Goal: Transaction & Acquisition: Book appointment/travel/reservation

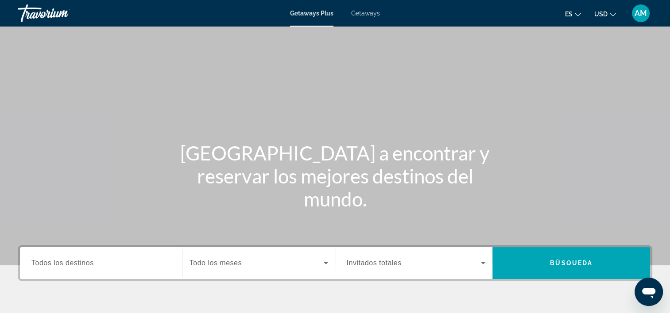
click at [362, 14] on span "Getaways" at bounding box center [365, 13] width 29 height 7
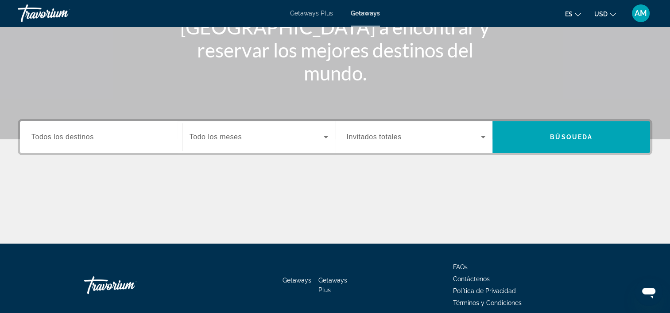
scroll to position [165, 0]
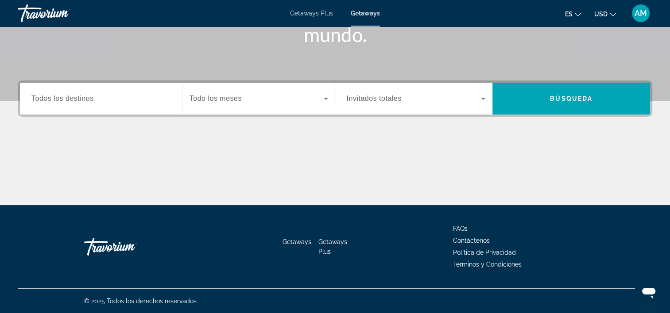
click at [341, 240] on span "Getaways Plus" at bounding box center [332, 247] width 29 height 17
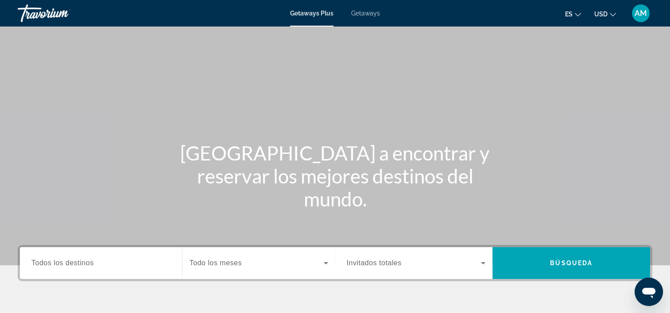
click at [610, 16] on icon "Change currency" at bounding box center [612, 15] width 6 height 6
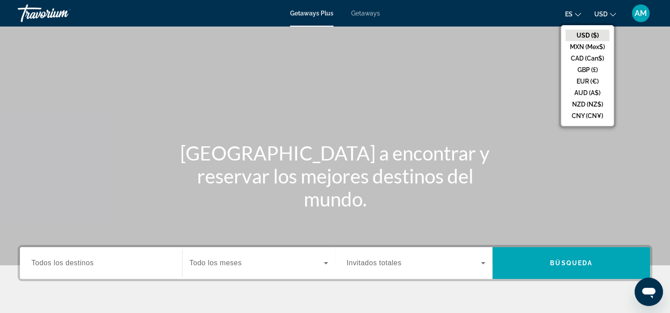
click at [581, 82] on button "EUR (€)" at bounding box center [587, 82] width 44 height 12
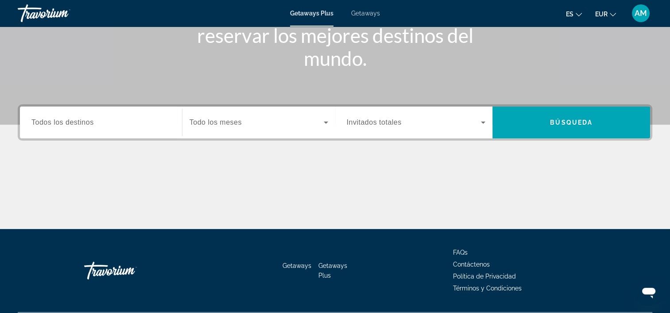
scroll to position [165, 0]
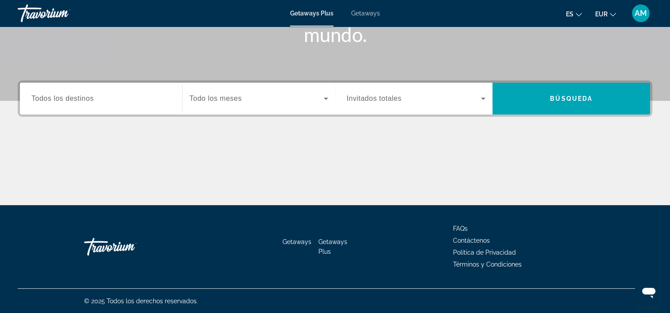
click at [142, 101] on input "Destination Todos los destinos" at bounding box center [100, 99] width 139 height 11
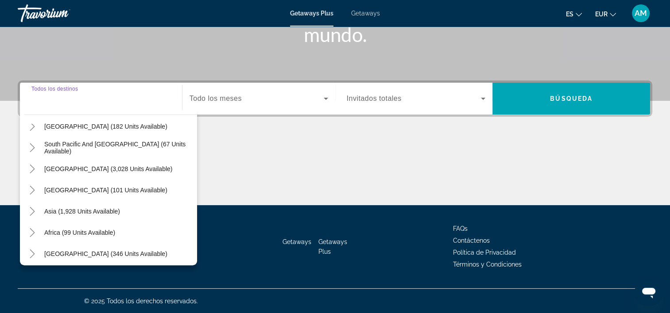
scroll to position [143, 0]
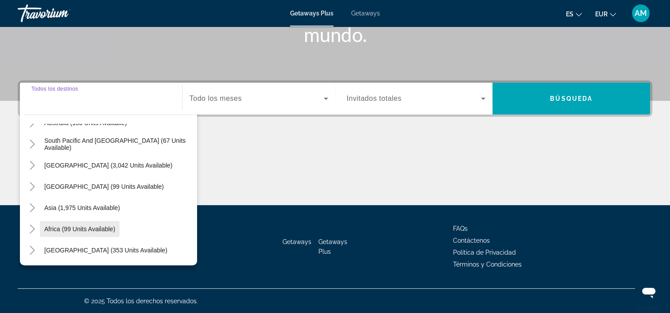
click at [88, 228] on span "Africa (99 units available)" at bounding box center [79, 229] width 71 height 7
type input "**********"
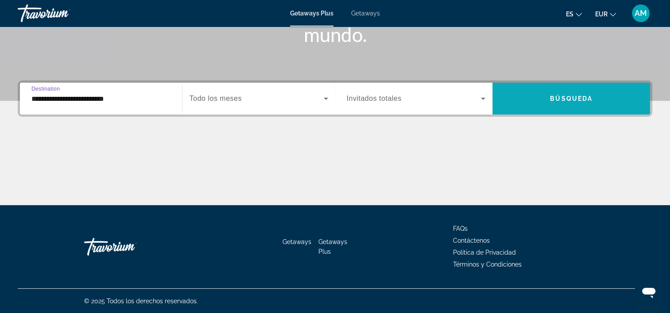
click at [594, 100] on span "Search widget" at bounding box center [571, 98] width 158 height 21
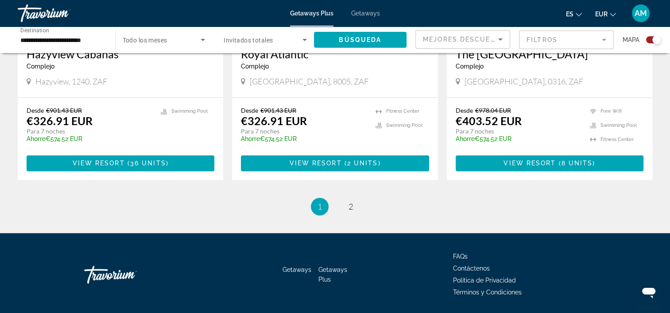
scroll to position [1392, 0]
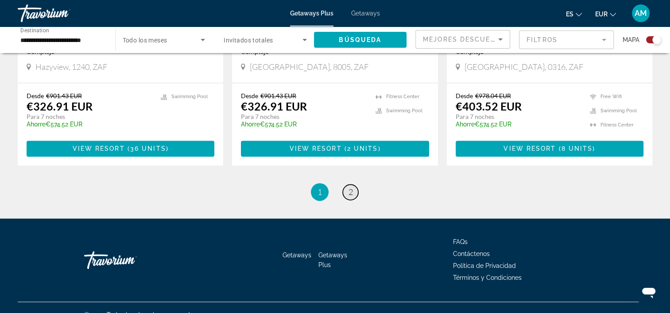
click at [351, 187] on span "2" at bounding box center [350, 192] width 4 height 10
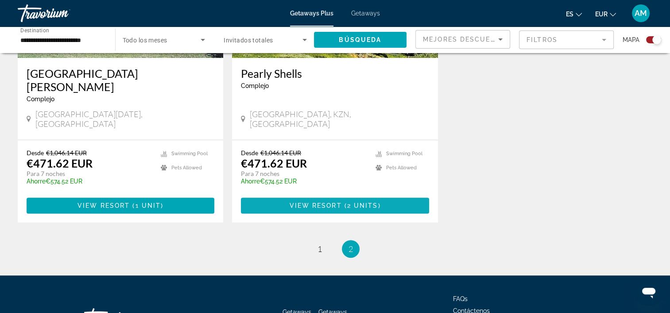
scroll to position [443, 0]
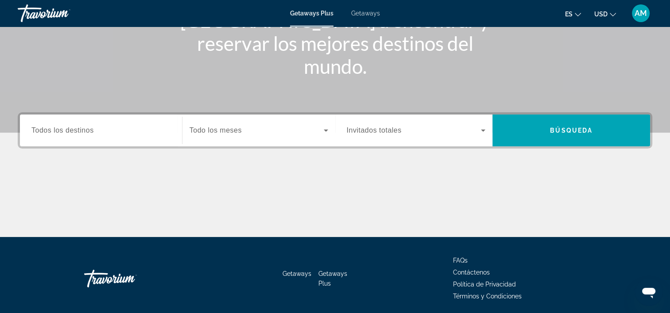
click at [80, 135] on input "Destination Todos los destinos" at bounding box center [100, 131] width 139 height 11
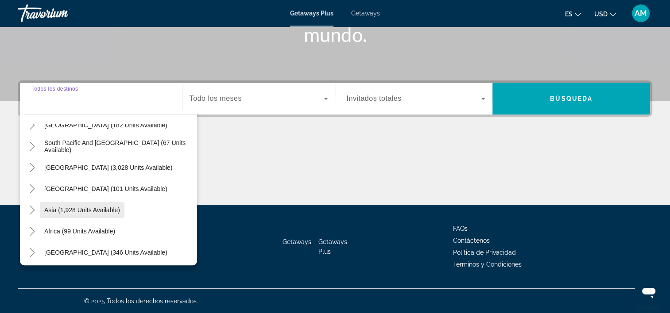
scroll to position [143, 0]
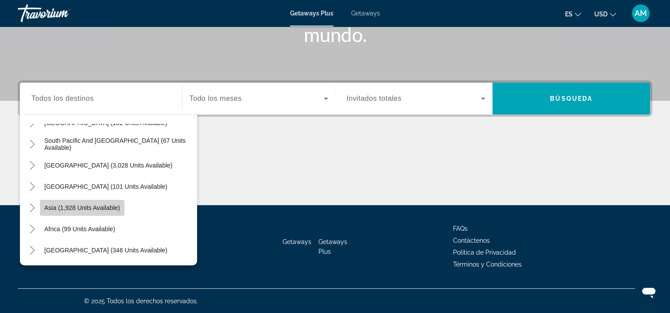
click at [110, 204] on span "Asia (1,928 units available)" at bounding box center [82, 207] width 76 height 7
type input "**********"
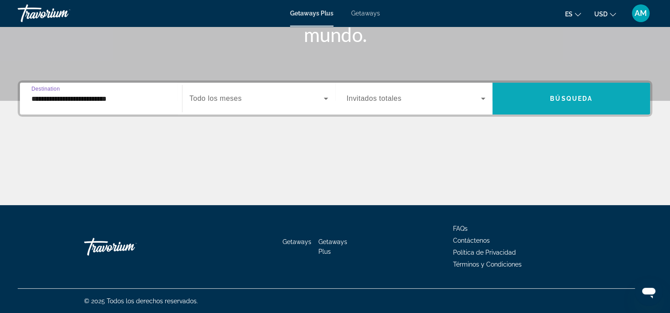
click at [551, 99] on span "Búsqueda" at bounding box center [571, 98] width 42 height 7
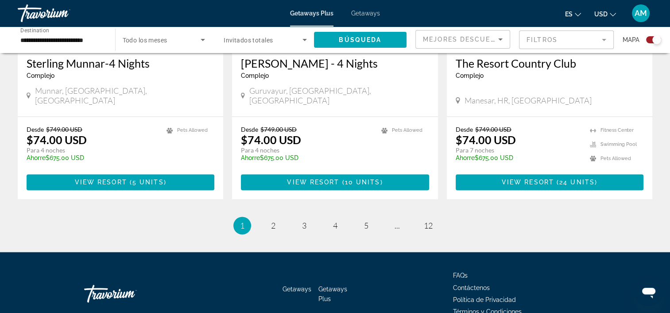
scroll to position [1392, 0]
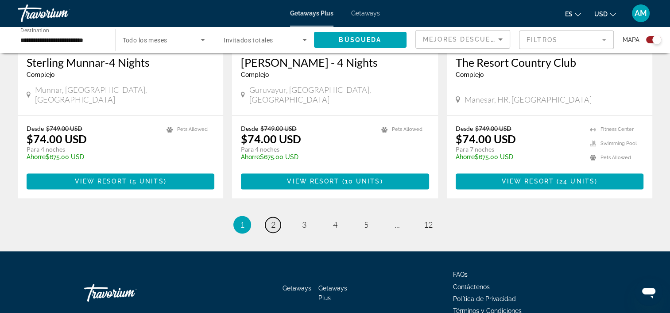
click at [269, 217] on link "page 2" at bounding box center [272, 224] width 15 height 15
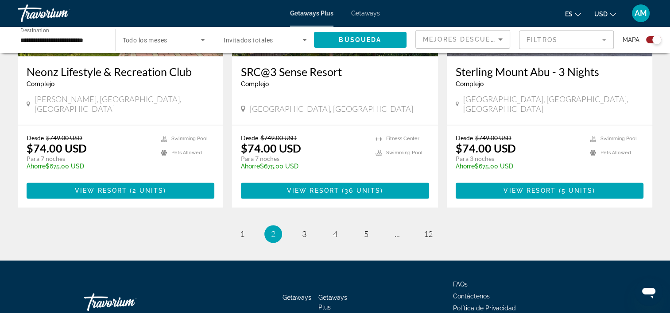
scroll to position [1392, 0]
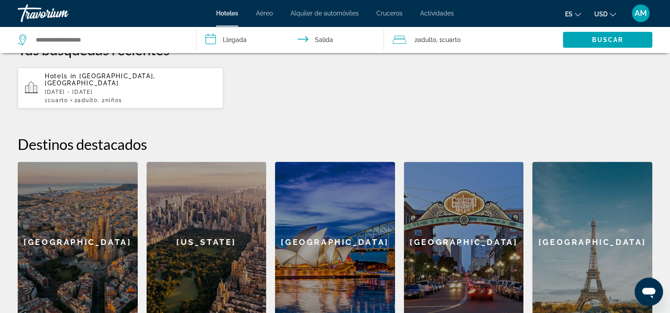
scroll to position [351, 0]
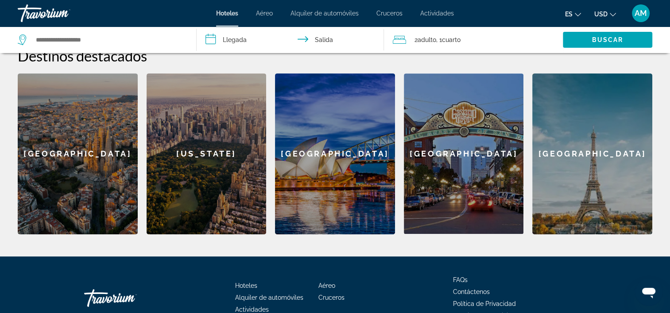
click at [230, 158] on div "New York" at bounding box center [207, 153] width 120 height 161
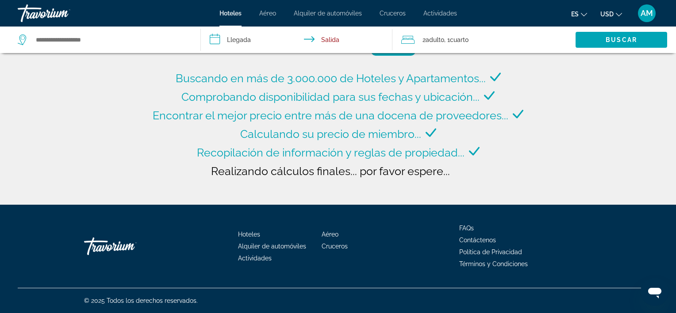
type input "**********"
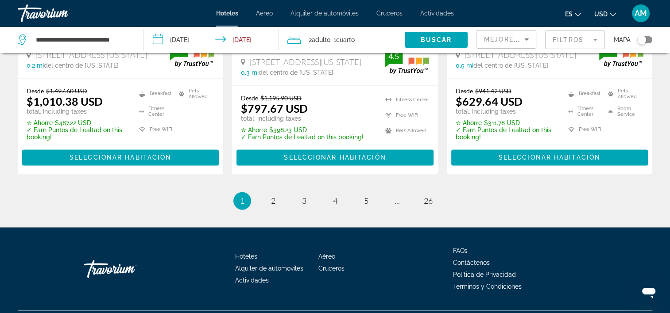
scroll to position [1288, 0]
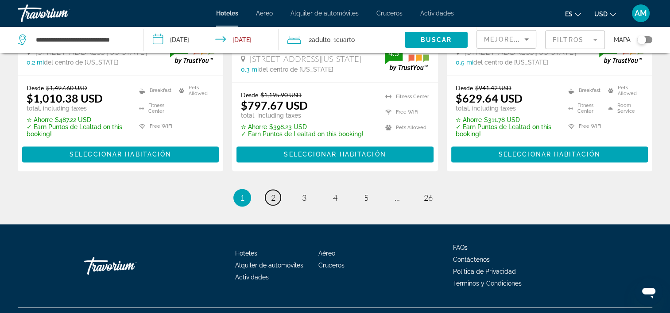
click at [272, 193] on span "2" at bounding box center [273, 198] width 4 height 10
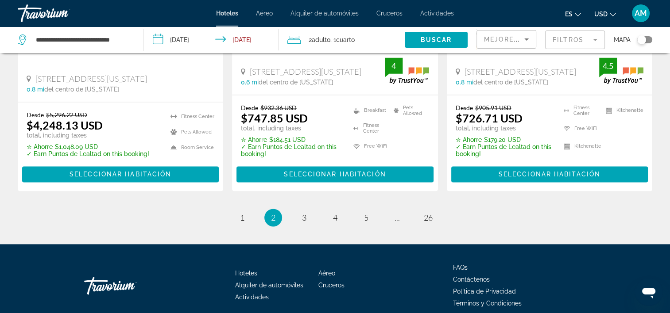
scroll to position [1281, 0]
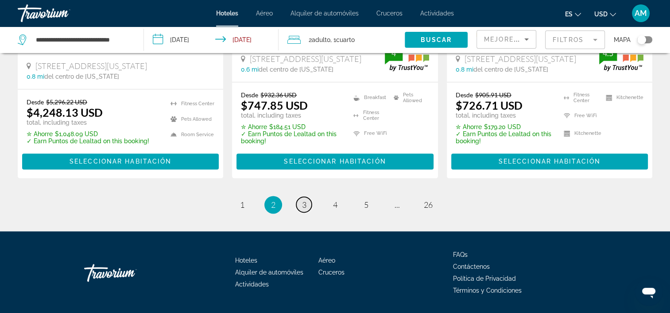
click at [306, 200] on span "3" at bounding box center [304, 205] width 4 height 10
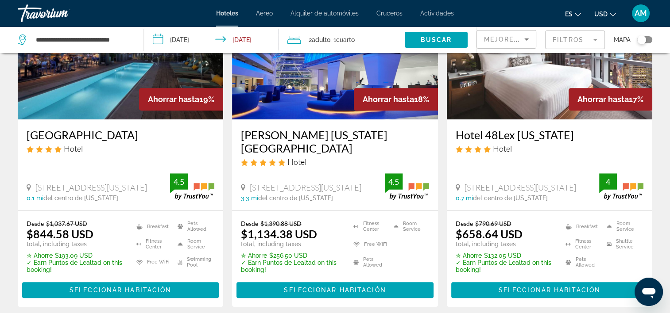
scroll to position [797, 0]
